Goal: Use online tool/utility

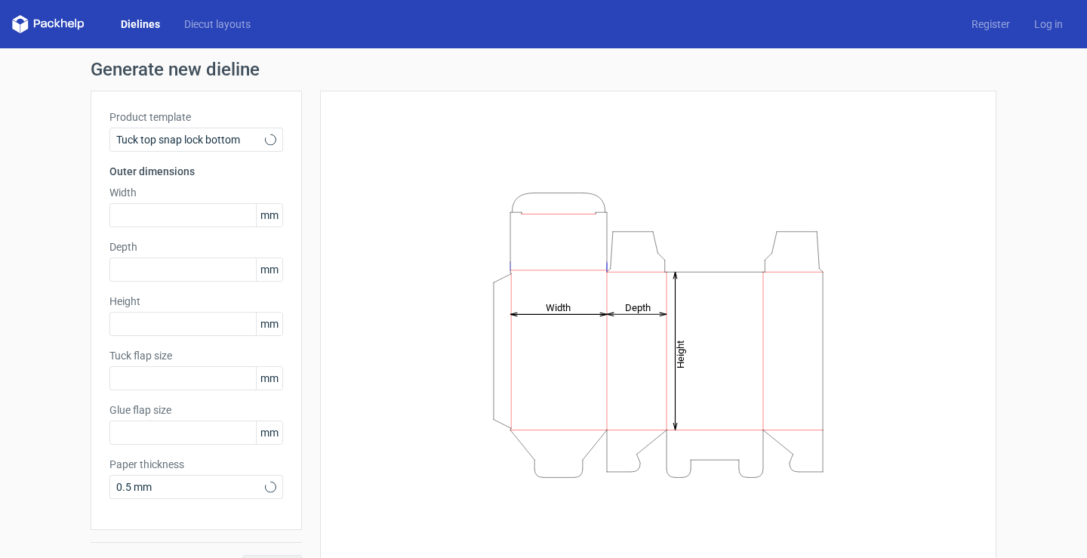
type input "15"
type input "10"
click at [189, 147] on div "Tuck top snap lock bottom" at bounding box center [196, 140] width 174 height 24
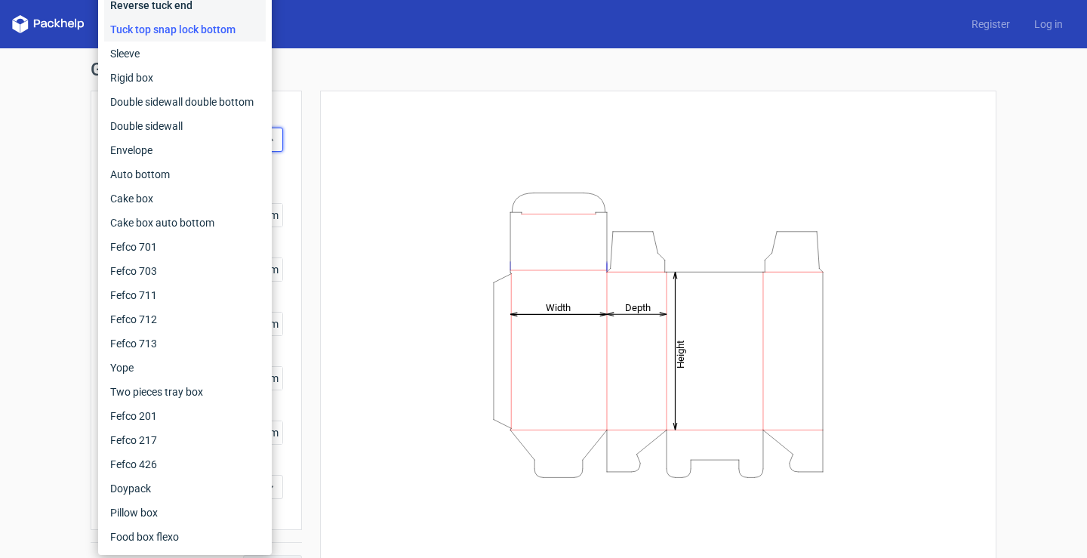
click at [192, 6] on div "Reverse tuck end" at bounding box center [185, 5] width 162 height 24
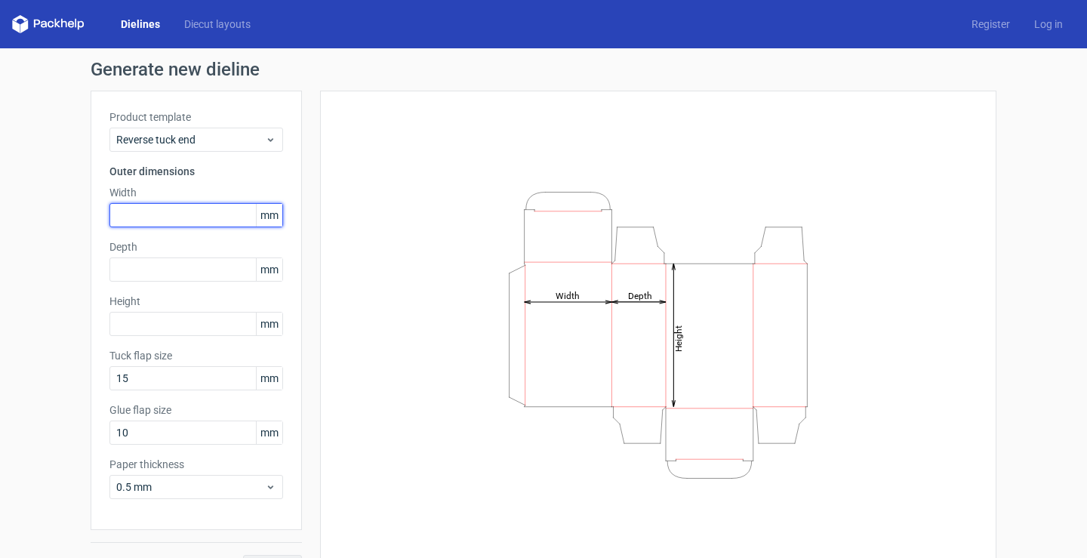
click at [183, 223] on input "text" at bounding box center [196, 215] width 174 height 24
type input "117"
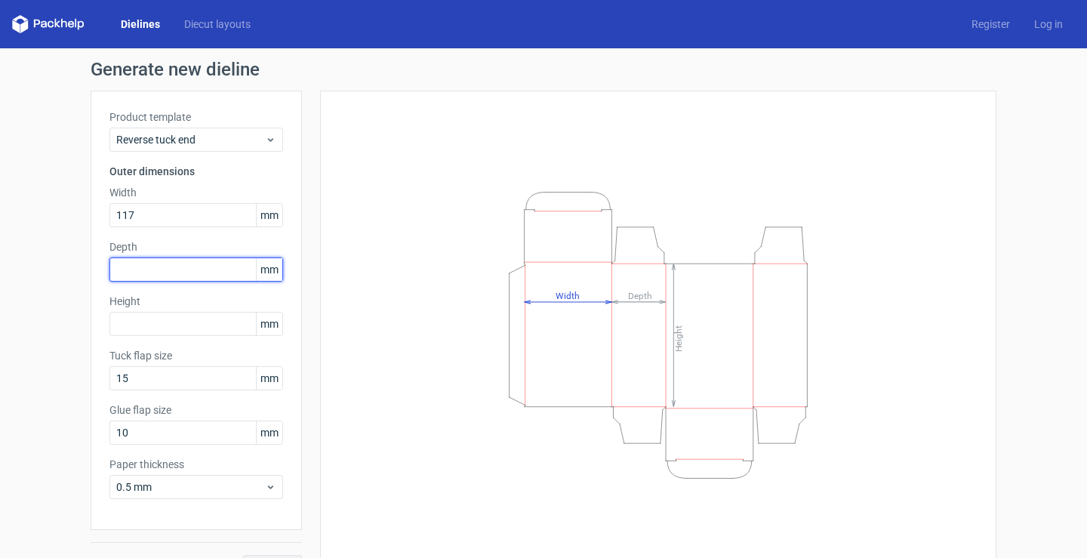
click at [194, 271] on input "text" at bounding box center [196, 269] width 174 height 24
type input "37"
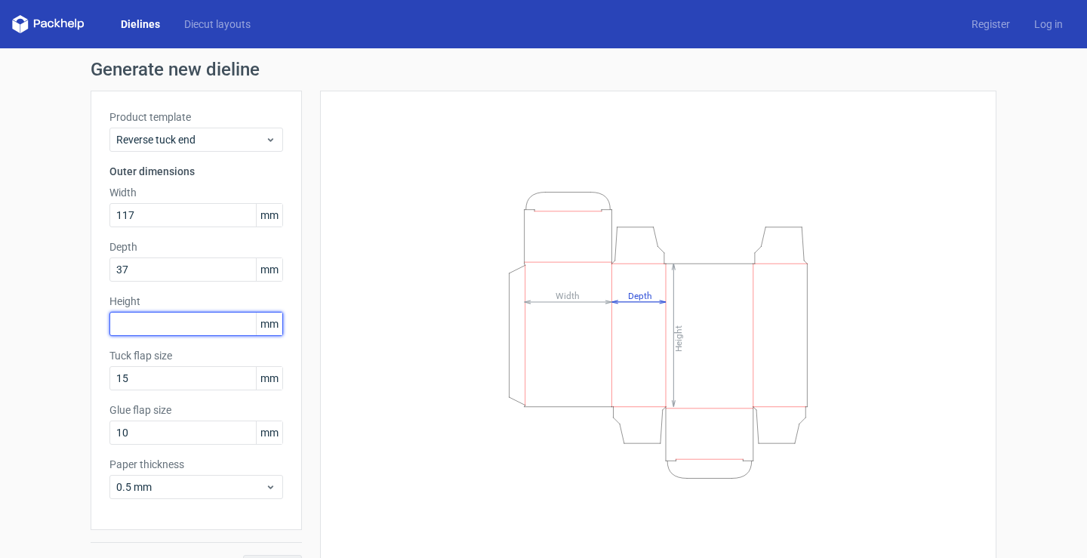
click at [195, 319] on input "text" at bounding box center [196, 324] width 174 height 24
type input "203"
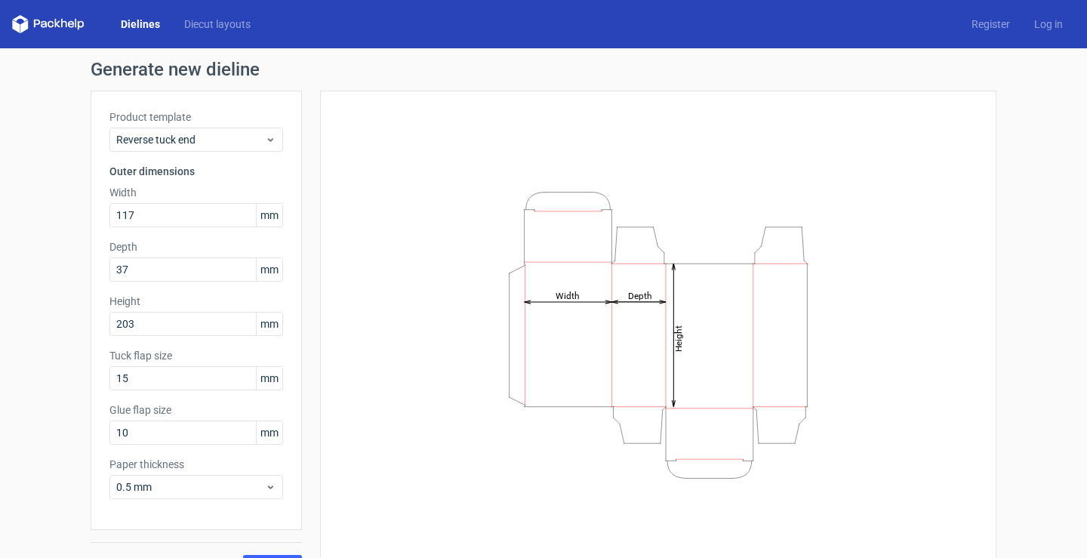
click at [439, 371] on icon "Height Depth Width" at bounding box center [658, 335] width 453 height 302
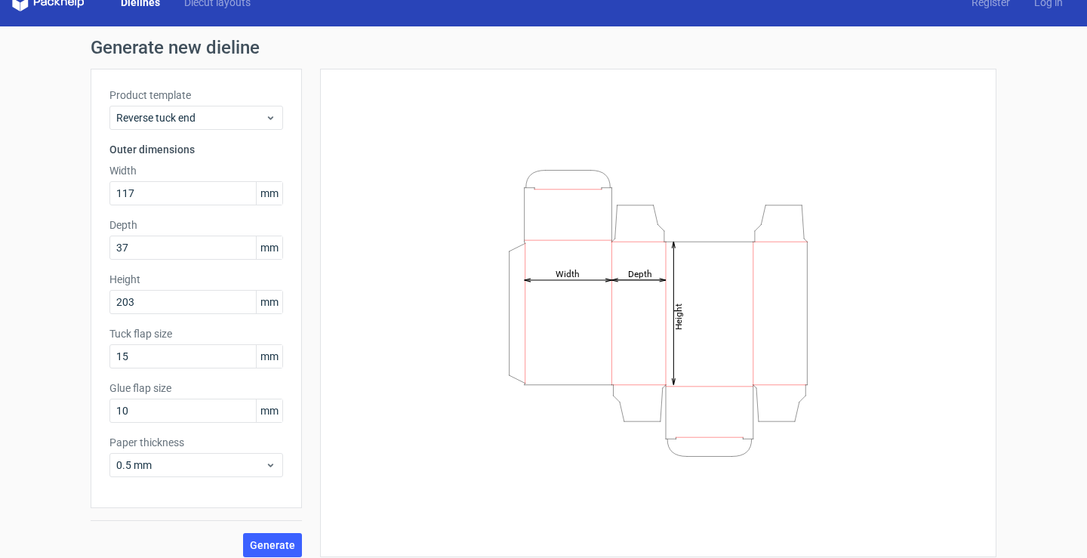
scroll to position [33, 0]
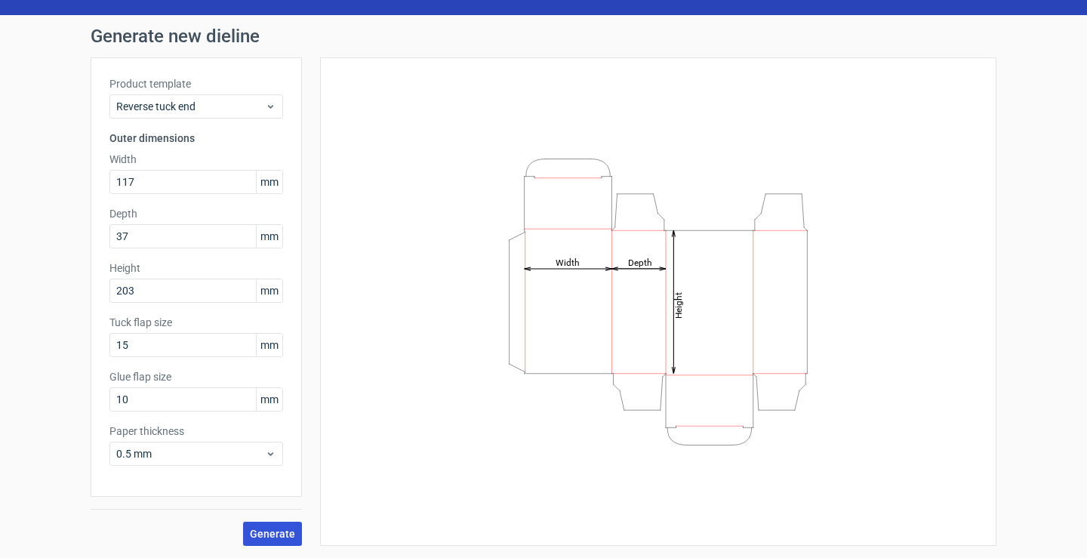
click at [285, 536] on span "Generate" at bounding box center [272, 533] width 45 height 11
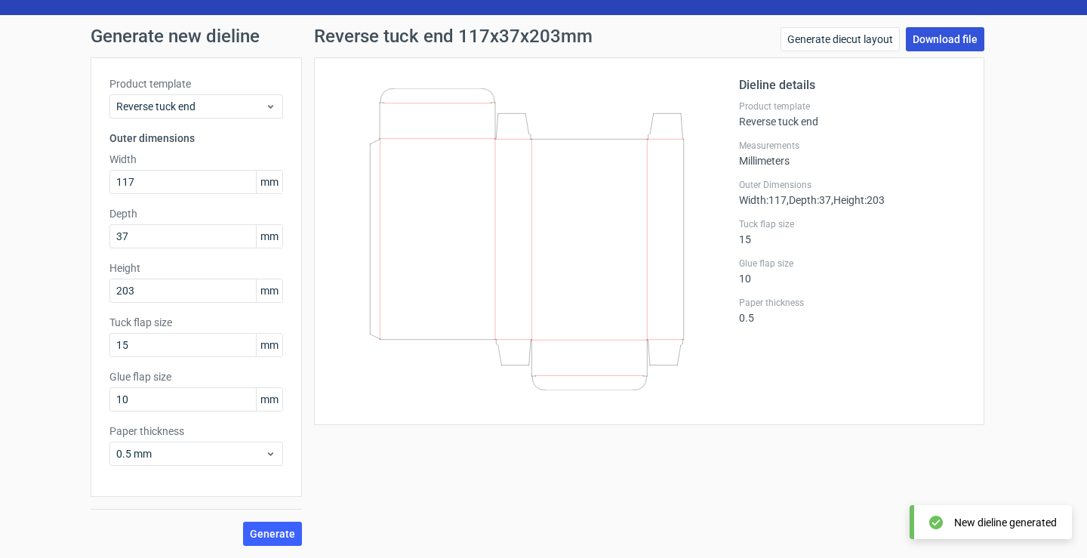
click at [934, 38] on link "Download file" at bounding box center [945, 39] width 79 height 24
